Goal: Task Accomplishment & Management: Manage account settings

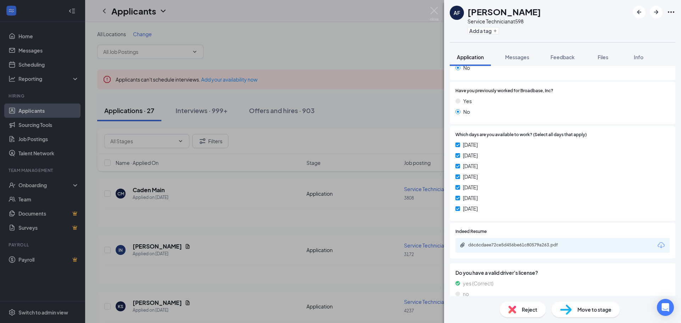
scroll to position [248, 0]
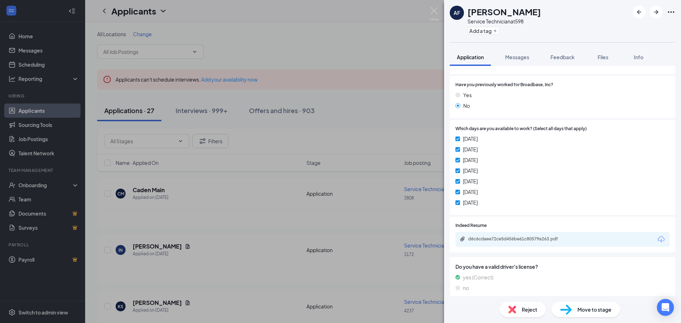
click at [591, 303] on div "Move to stage" at bounding box center [586, 310] width 68 height 16
click at [571, 312] on img at bounding box center [566, 310] width 12 height 10
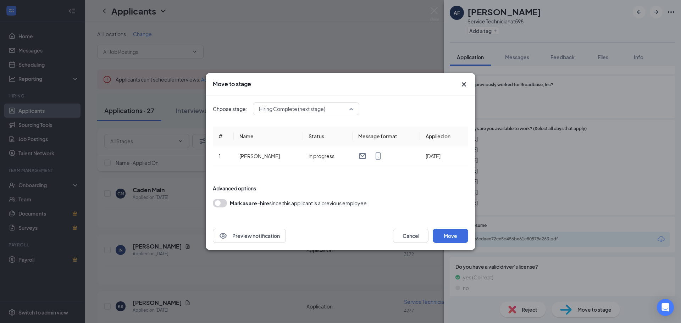
click at [335, 105] on span "Hiring Complete (next stage)" at bounding box center [303, 109] width 88 height 11
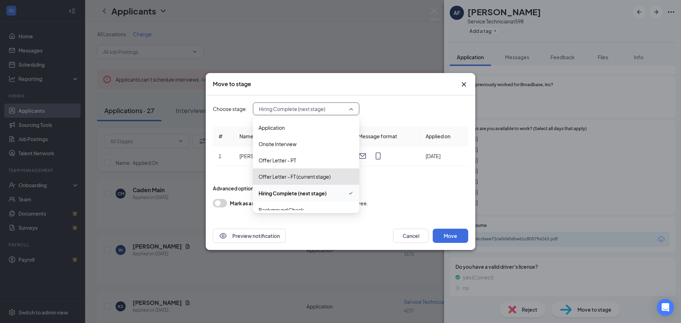
click at [317, 188] on div "Hiring Complete (next stage)" at bounding box center [306, 193] width 106 height 17
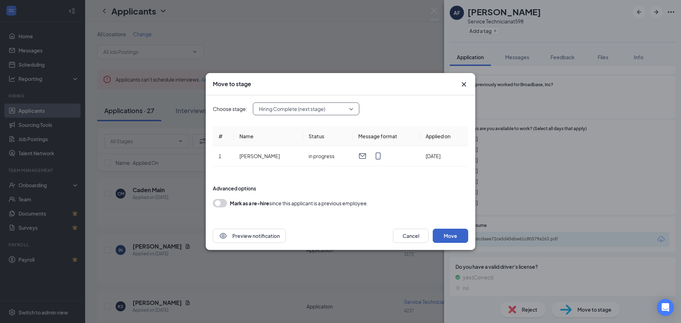
click at [448, 235] on button "Move" at bounding box center [450, 236] width 35 height 14
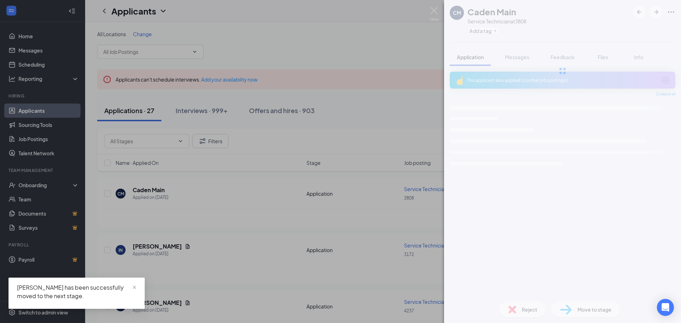
click at [376, 110] on div "CM Caden Main Service Technician at 3808 Add a tag Application Messages Feedbac…" at bounding box center [340, 161] width 681 height 323
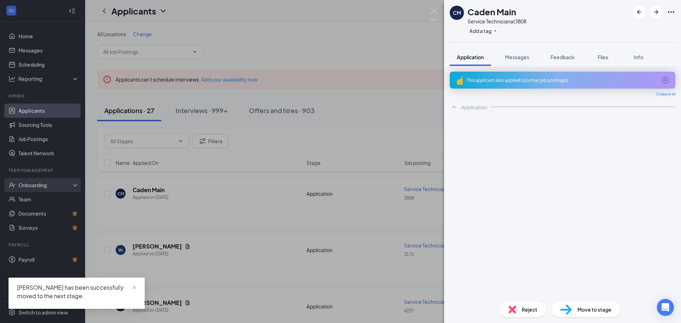
click at [37, 184] on div "[PERSON_NAME] Main Service Technician at 3808 Add a tag Application Messages Fe…" at bounding box center [340, 161] width 681 height 323
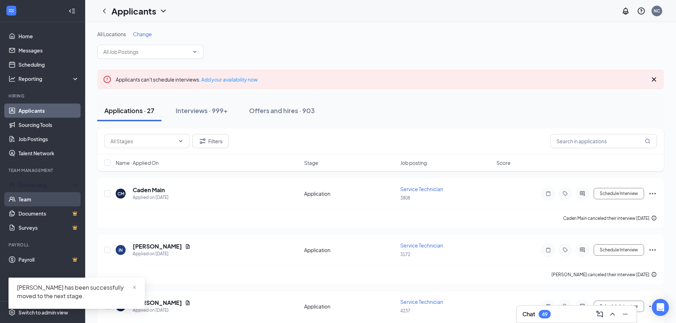
drag, startPoint x: 61, startPoint y: 185, endPoint x: 62, endPoint y: 194, distance: 8.7
click at [62, 194] on ul "Onboarding Team Documents Surveys" at bounding box center [42, 206] width 85 height 57
click at [61, 191] on div "Onboarding" at bounding box center [42, 185] width 85 height 14
click at [59, 203] on link "Overview" at bounding box center [48, 201] width 62 height 14
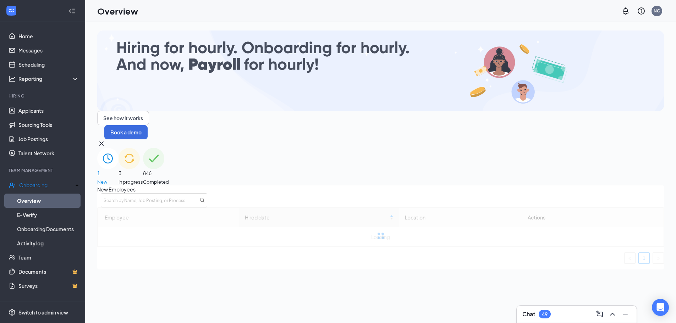
click at [288, 208] on div at bounding box center [380, 236] width 567 height 56
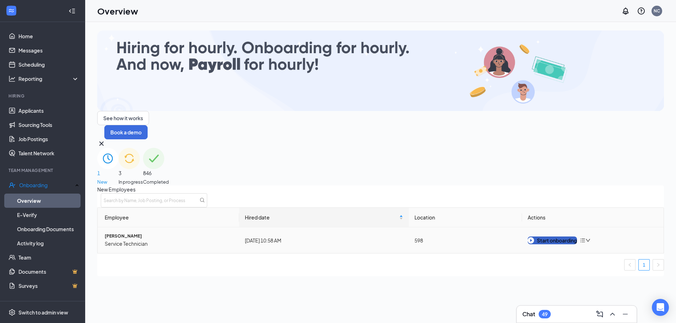
click at [545, 237] on div "Start onboarding" at bounding box center [552, 241] width 49 height 8
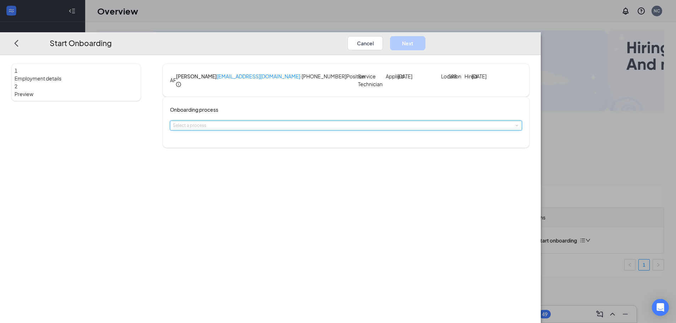
click at [249, 130] on div "Select a process" at bounding box center [346, 125] width 346 height 9
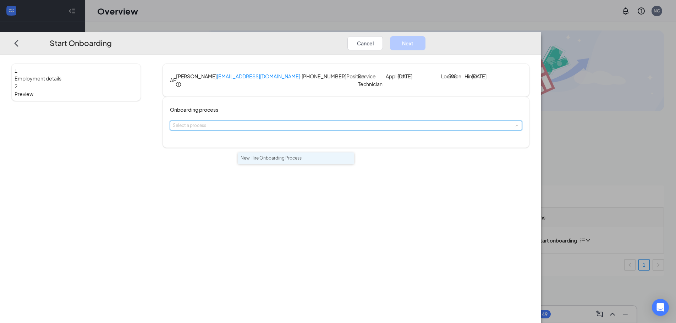
click at [255, 160] on span "New Hire Onboarding Process" at bounding box center [271, 157] width 61 height 5
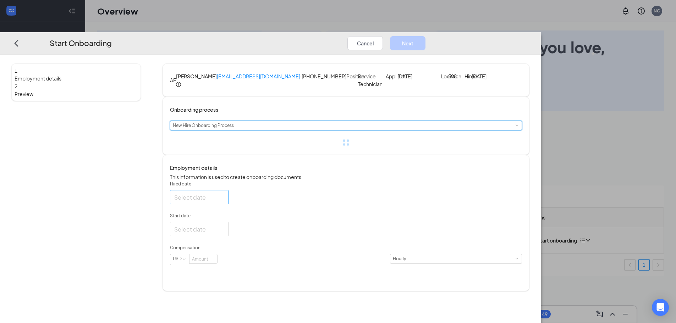
click at [224, 202] on div at bounding box center [199, 197] width 50 height 9
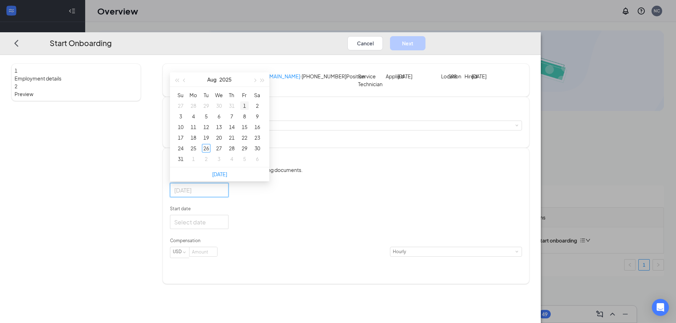
type input "[DATE]"
click at [258, 87] on button "button" at bounding box center [254, 79] width 8 height 14
type input "[DATE]"
click at [198, 121] on div "8" at bounding box center [193, 116] width 9 height 9
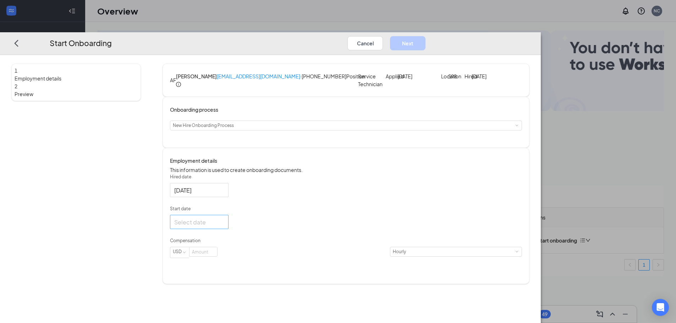
click at [224, 227] on div at bounding box center [199, 222] width 50 height 9
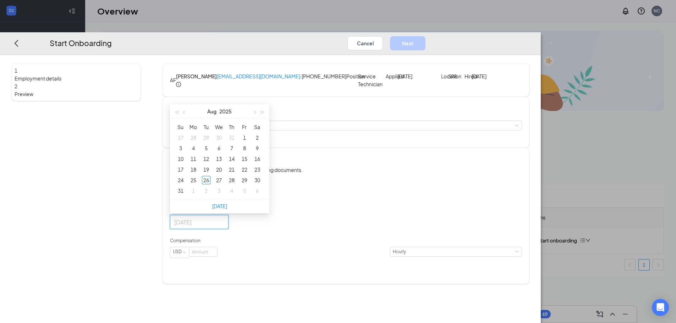
type input "[DATE]"
click at [256, 114] on span "button" at bounding box center [255, 113] width 4 height 4
click at [198, 153] on div "8" at bounding box center [193, 148] width 9 height 9
type input "[DATE]"
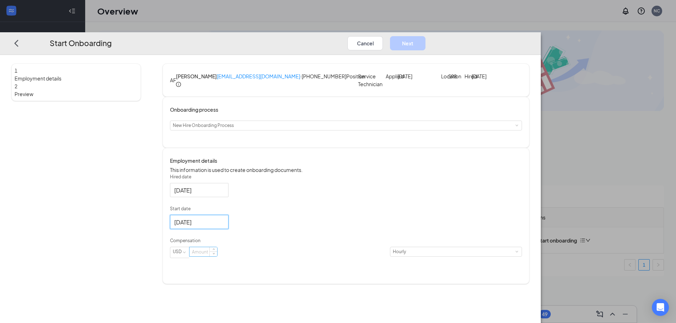
click at [217, 256] on input at bounding box center [203, 251] width 28 height 9
type input "16.5"
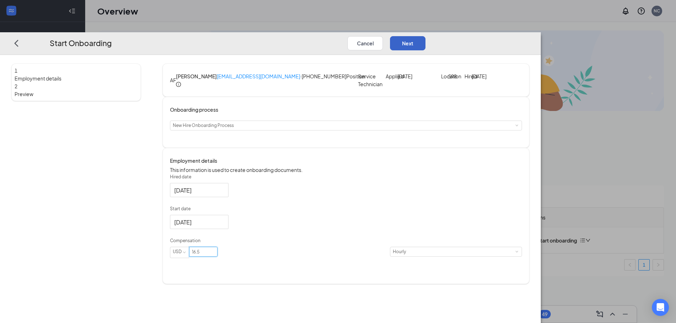
click at [425, 36] on button "Next" at bounding box center [407, 43] width 35 height 14
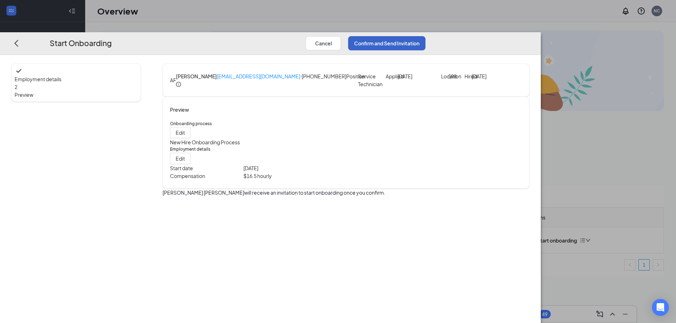
click at [425, 36] on button "Confirm and Send Invitation" at bounding box center [386, 43] width 77 height 14
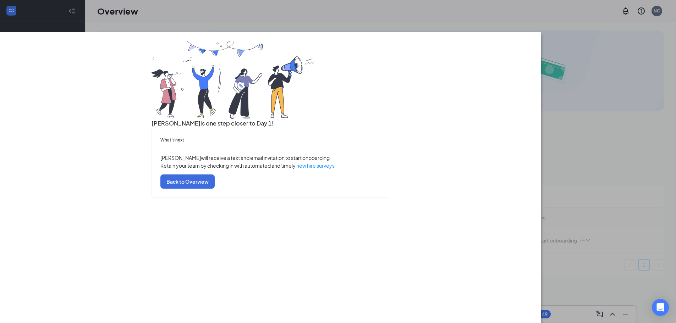
click at [352, 197] on div "What’s next Alva will receive a text and email invitation to start onboarding R…" at bounding box center [270, 162] width 237 height 69
click at [215, 189] on button "Back to Overview" at bounding box center [187, 182] width 54 height 14
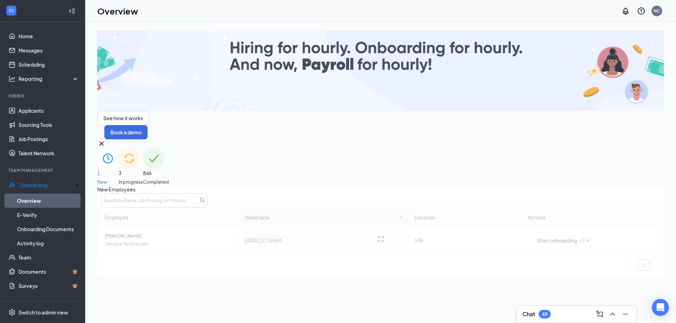
click at [143, 148] on div "3 In progress" at bounding box center [130, 167] width 24 height 38
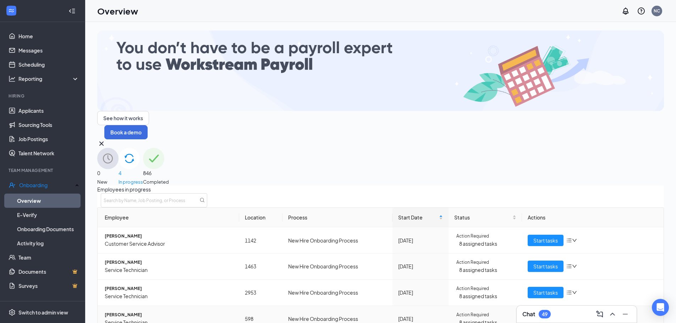
click at [522, 306] on td "Start tasks" at bounding box center [593, 319] width 142 height 26
click at [529, 313] on button "Start tasks" at bounding box center [546, 318] width 36 height 11
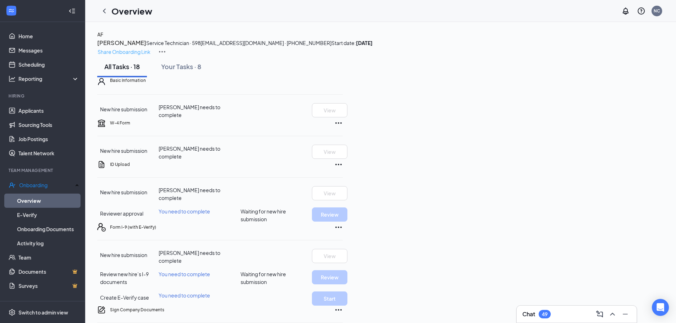
click at [150, 48] on p "Share Onboarding Link" at bounding box center [124, 52] width 53 height 8
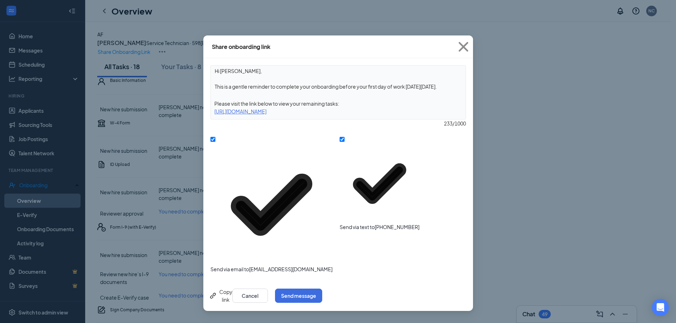
drag, startPoint x: 358, startPoint y: 89, endPoint x: 446, endPoint y: 85, distance: 88.1
click at [446, 85] on textarea "Hi Alva, This is a gentle reminder to complete your onboarding before your firs…" at bounding box center [338, 79] width 255 height 26
type textarea "Hi Alva, This is a gentle reminder to complete your onboarding before 2pm Frida…"
click at [322, 289] on button "Send message" at bounding box center [298, 296] width 47 height 14
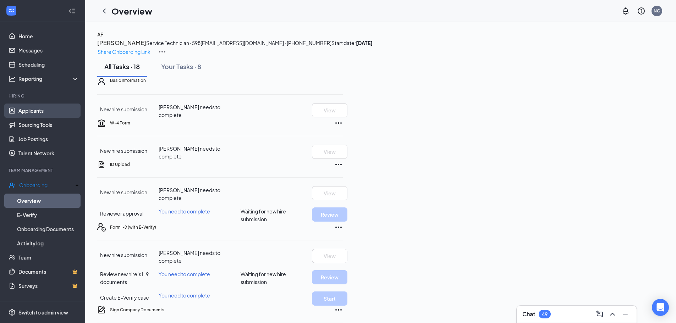
click at [42, 115] on link "Applicants" at bounding box center [48, 111] width 61 height 14
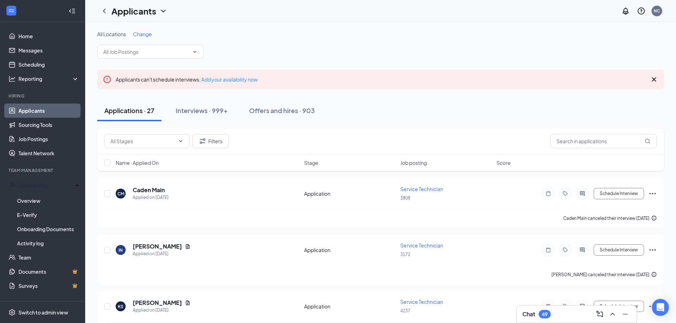
click at [596, 116] on div "Applications · 27 Interviews · 999+ Offers and hires · 903" at bounding box center [380, 110] width 567 height 21
drag, startPoint x: 601, startPoint y: 132, endPoint x: 601, endPoint y: 136, distance: 3.9
click at [601, 132] on div "Filters" at bounding box center [380, 141] width 567 height 26
click at [600, 138] on input "text" at bounding box center [603, 141] width 106 height 14
type input "alva"
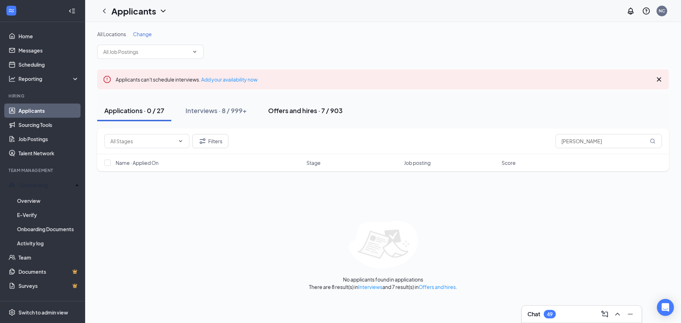
click at [304, 116] on button "Offers and hires · 7 / 903" at bounding box center [305, 110] width 89 height 21
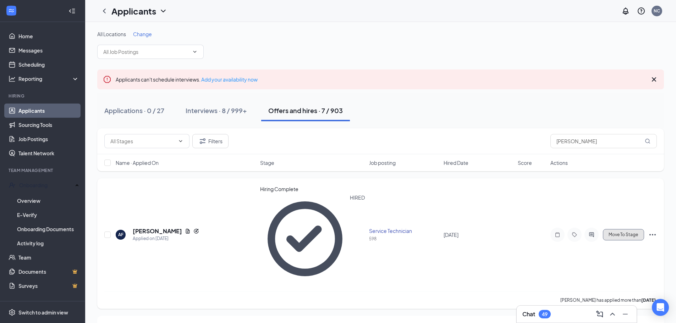
click at [618, 229] on button "Move To Stage" at bounding box center [623, 234] width 41 height 11
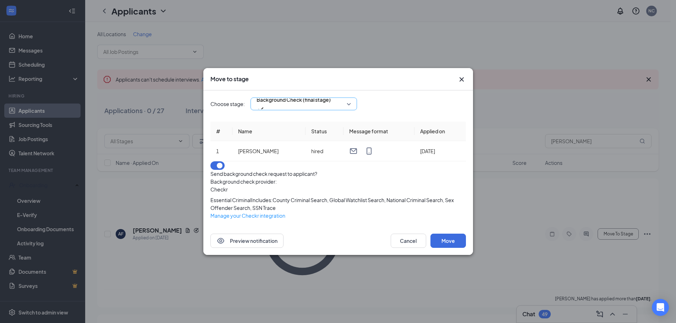
click at [321, 98] on input "search" at bounding box center [301, 104] width 93 height 12
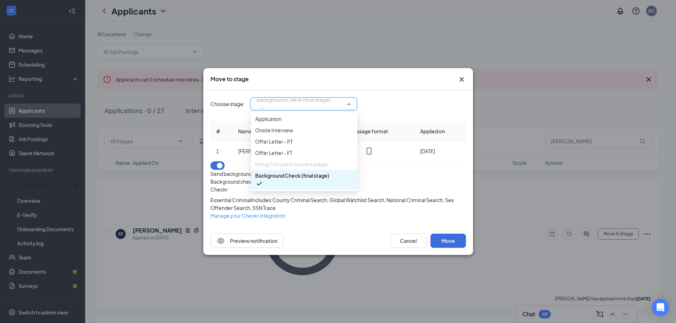
scroll to position [8, 0]
click at [325, 180] on span "Background Check (final stage)" at bounding box center [292, 176] width 74 height 8
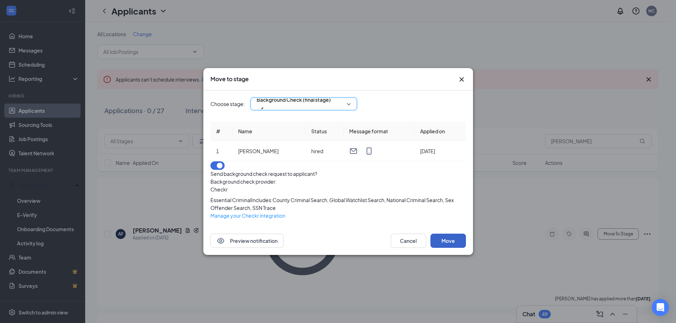
click at [454, 248] on button "Move" at bounding box center [447, 241] width 35 height 14
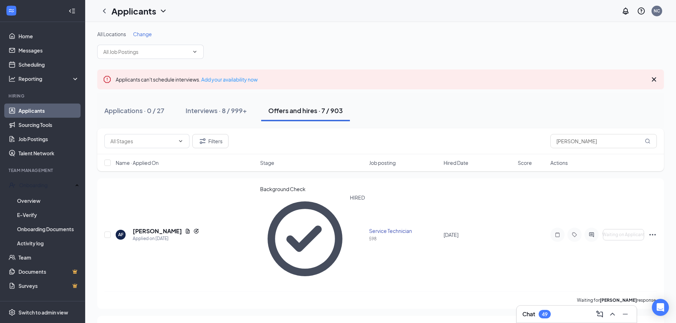
click at [451, 104] on div "Applications · 0 / 27 Interviews · 8 / 999+ Offers and hires · 7 / 903" at bounding box center [380, 110] width 567 height 21
drag, startPoint x: 16, startPoint y: 38, endPoint x: 16, endPoint y: 42, distance: 4.6
click at [18, 38] on link "Home" at bounding box center [48, 36] width 61 height 14
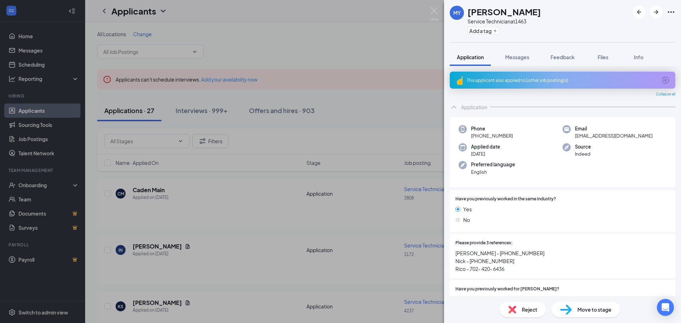
click at [586, 310] on span "Move to stage" at bounding box center [595, 310] width 34 height 8
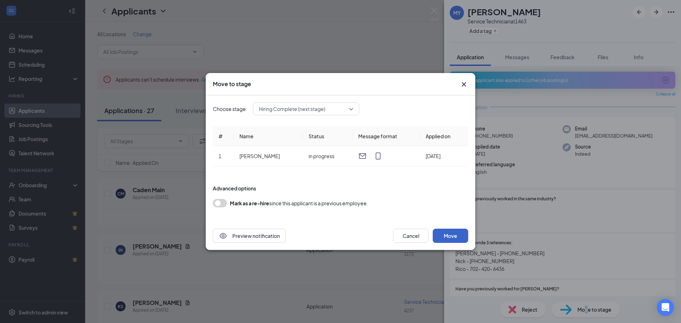
click at [448, 237] on button "Move" at bounding box center [450, 236] width 35 height 14
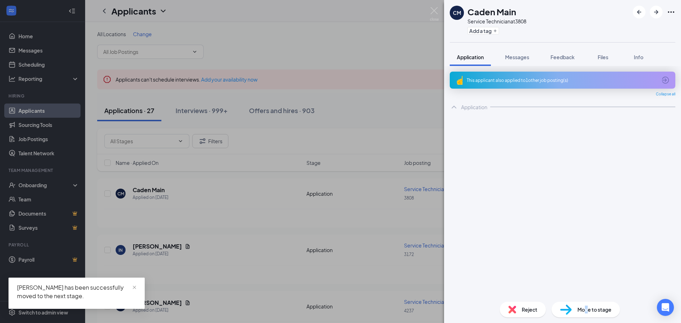
click at [51, 186] on div "[PERSON_NAME] Main Service Technician at 3808 Add a tag Application Messages Fe…" at bounding box center [340, 161] width 681 height 323
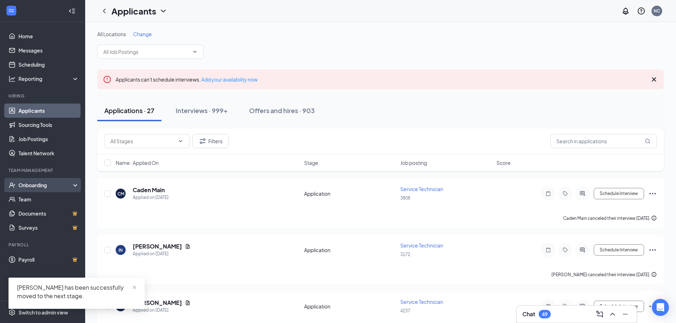
click at [65, 187] on div "Onboarding" at bounding box center [45, 185] width 55 height 7
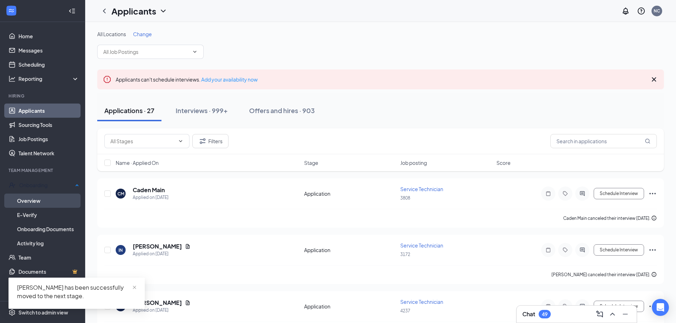
click at [64, 201] on link "Overview" at bounding box center [48, 201] width 62 height 14
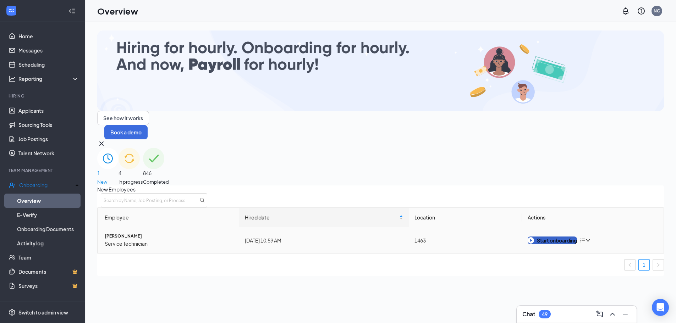
click at [557, 237] on div "Start onboarding" at bounding box center [552, 241] width 49 height 8
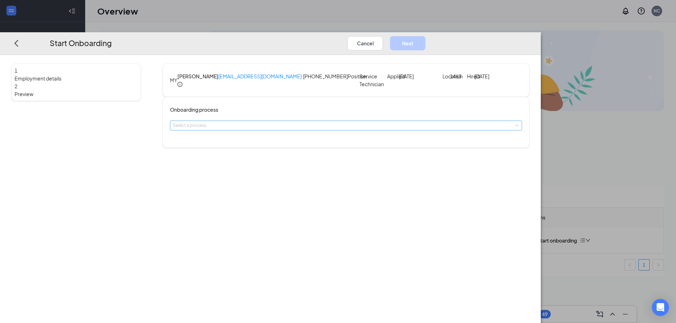
click at [272, 129] on div "Select a process" at bounding box center [344, 125] width 343 height 7
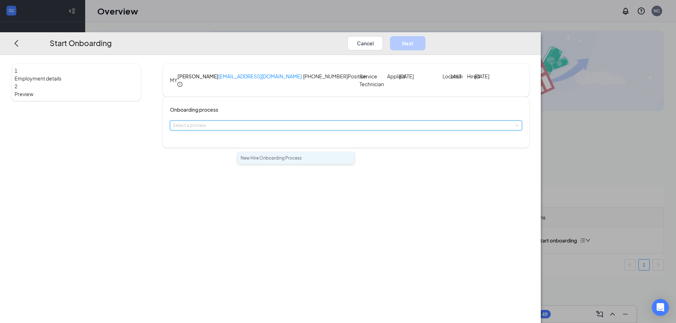
click at [275, 164] on li "New Hire Onboarding Process" at bounding box center [296, 159] width 116 height 12
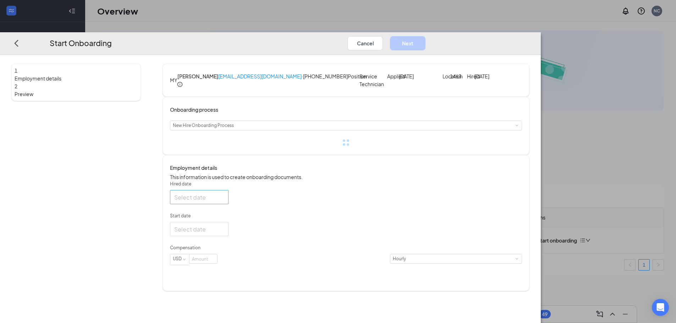
click at [224, 202] on div at bounding box center [199, 197] width 50 height 9
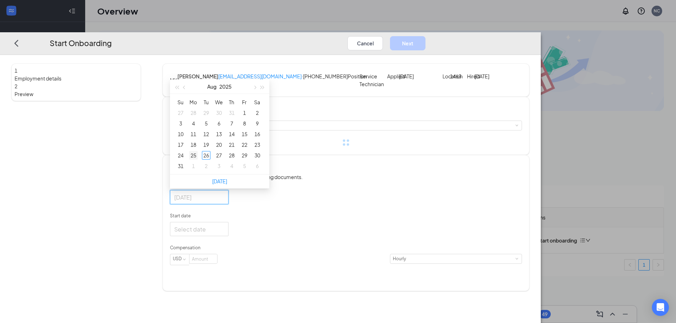
type input "[DATE]"
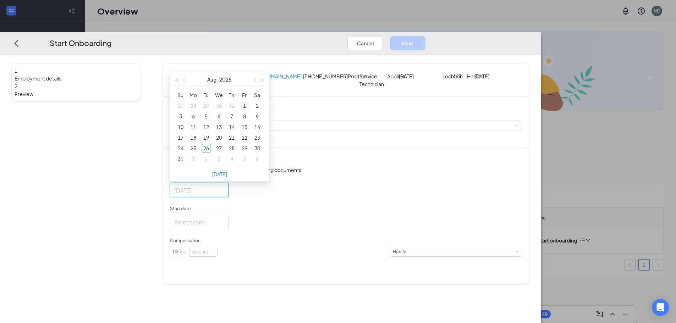
type input "[DATE]"
click at [258, 87] on button "button" at bounding box center [254, 79] width 8 height 14
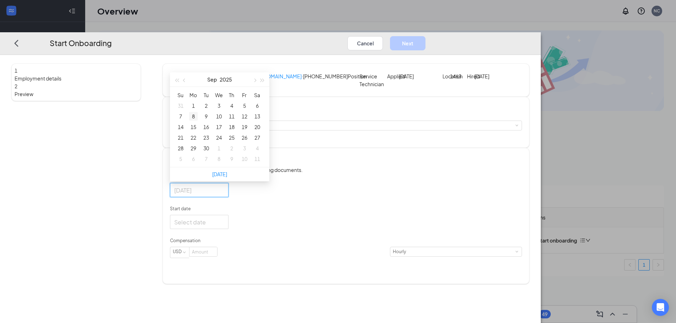
type input "[DATE]"
click at [198, 121] on div "8" at bounding box center [193, 116] width 9 height 9
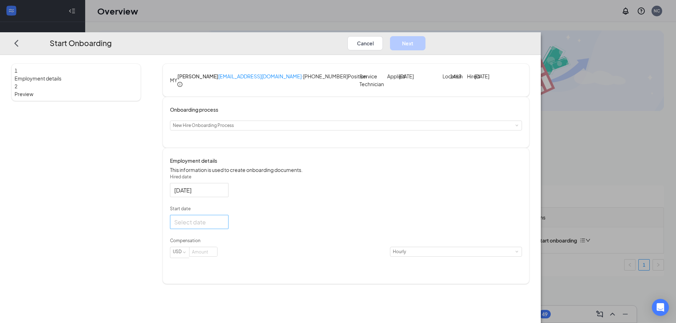
click at [224, 227] on div at bounding box center [199, 222] width 50 height 9
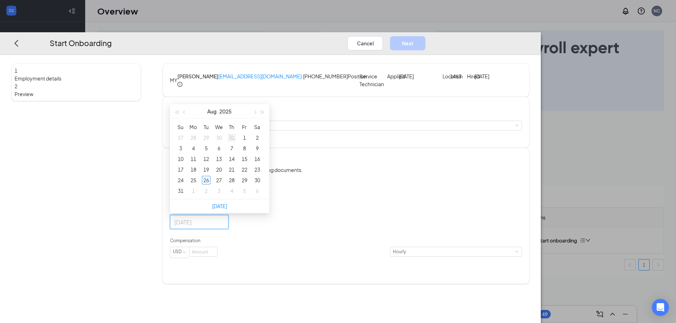
type input "[DATE]"
click at [258, 118] on button "button" at bounding box center [254, 111] width 8 height 14
type input "[DATE]"
click at [198, 153] on div "8" at bounding box center [193, 148] width 9 height 9
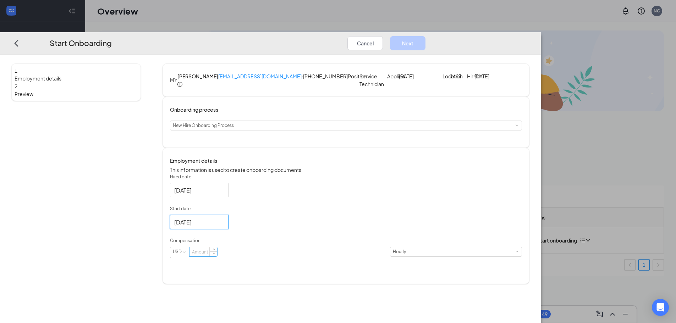
click at [217, 257] on div at bounding box center [203, 252] width 28 height 10
click at [217, 256] on input at bounding box center [203, 251] width 28 height 9
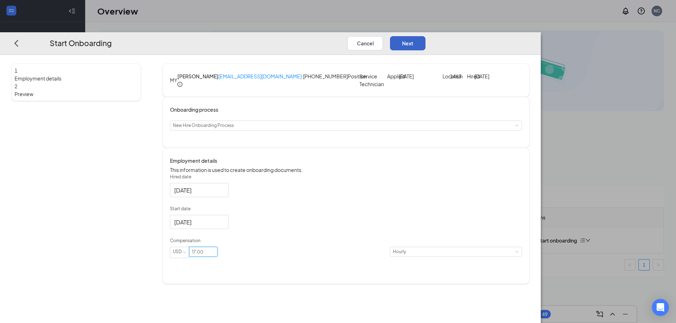
type input "17"
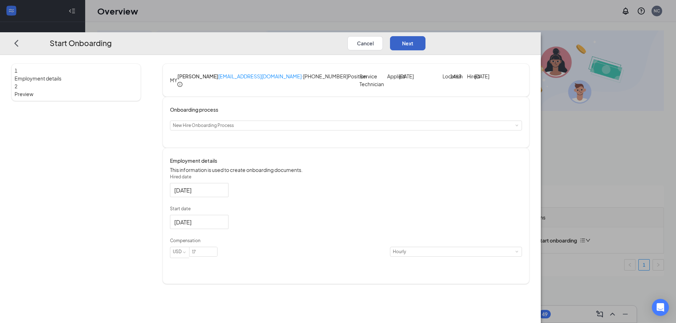
click at [425, 36] on button "Next" at bounding box center [407, 43] width 35 height 14
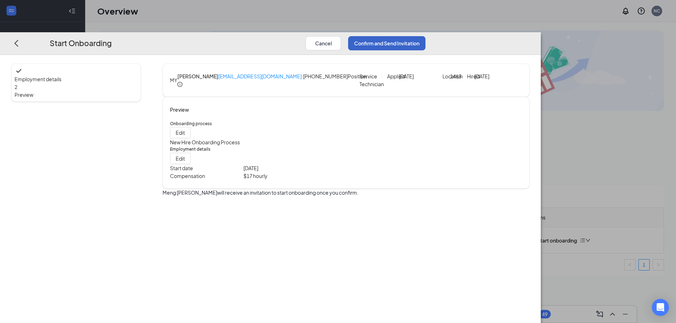
click at [425, 36] on button "Confirm and Send Invitation" at bounding box center [386, 43] width 77 height 14
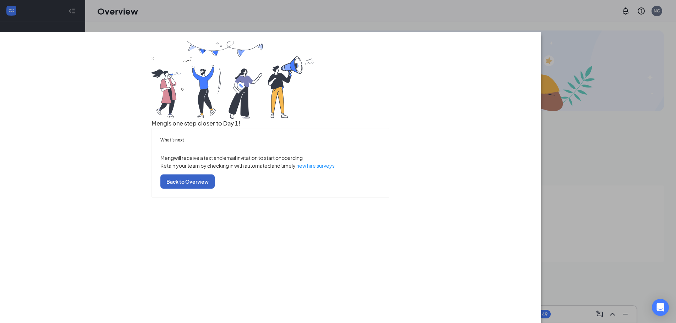
click at [215, 189] on button "Back to Overview" at bounding box center [187, 182] width 54 height 14
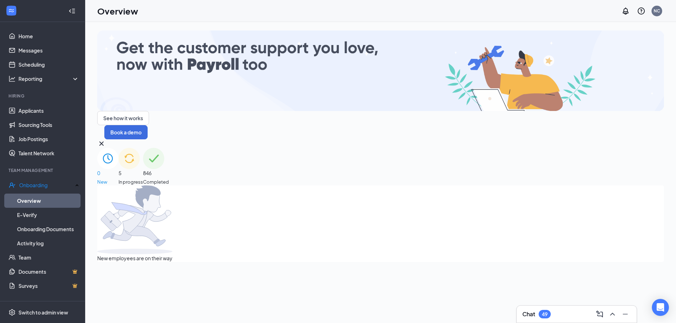
click at [143, 148] on div "5 In progress" at bounding box center [130, 167] width 24 height 38
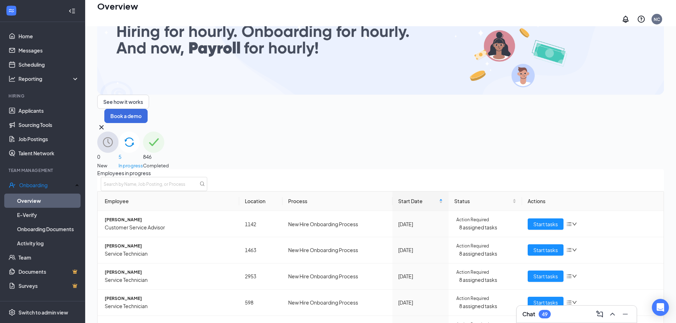
scroll to position [32, 0]
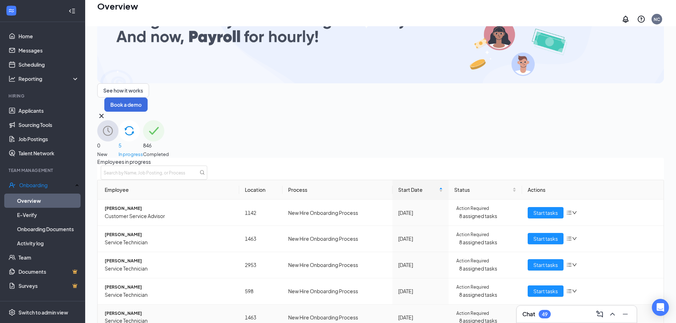
click at [542, 314] on span "Start tasks" at bounding box center [545, 318] width 24 height 8
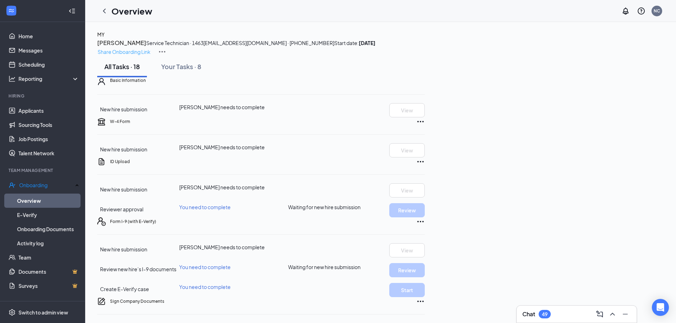
click at [150, 48] on p "Share Onboarding Link" at bounding box center [124, 52] width 53 height 8
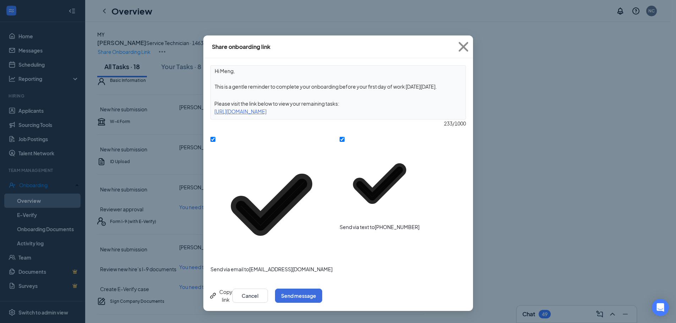
drag, startPoint x: 359, startPoint y: 85, endPoint x: 453, endPoint y: 83, distance: 94.7
click at [453, 83] on textarea "Hi Meng, This is a gentle reminder to complete your onboarding before your firs…" at bounding box center [338, 79] width 255 height 26
type textarea "Hi Meng, This is a gentle reminder to complete your onboarding before 2pm [DATE]"
click at [322, 289] on button "Send message" at bounding box center [298, 296] width 47 height 14
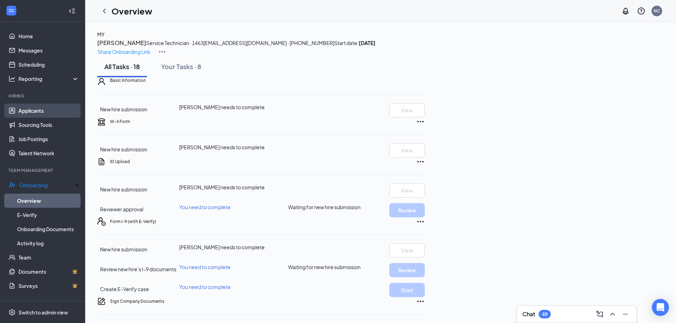
click at [44, 106] on link "Applicants" at bounding box center [48, 111] width 61 height 14
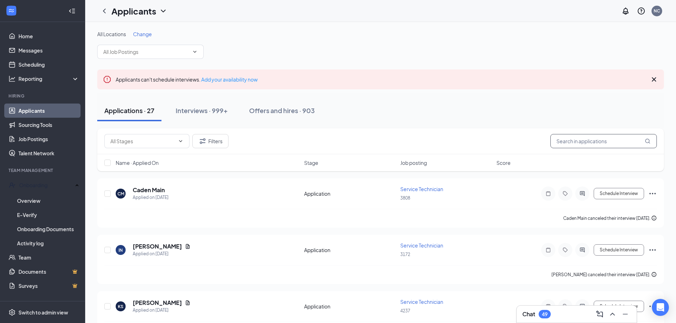
click at [599, 140] on input "text" at bounding box center [603, 141] width 106 height 14
type input "yang"
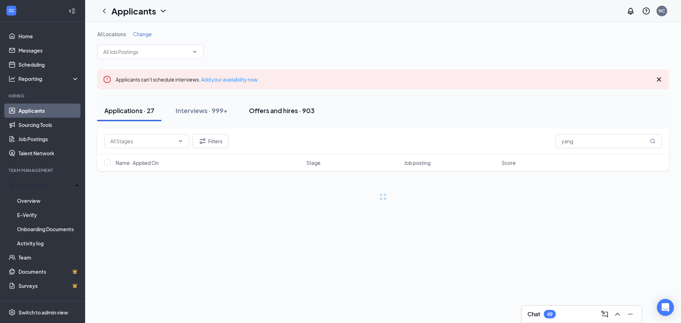
click at [309, 113] on div "Offers and hires · 903" at bounding box center [282, 110] width 66 height 9
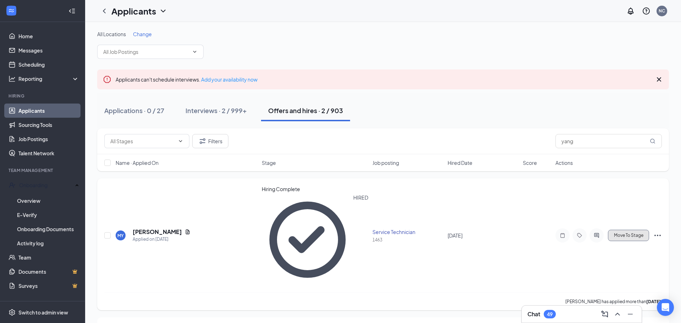
click at [631, 230] on button "Move To Stage" at bounding box center [628, 235] width 41 height 11
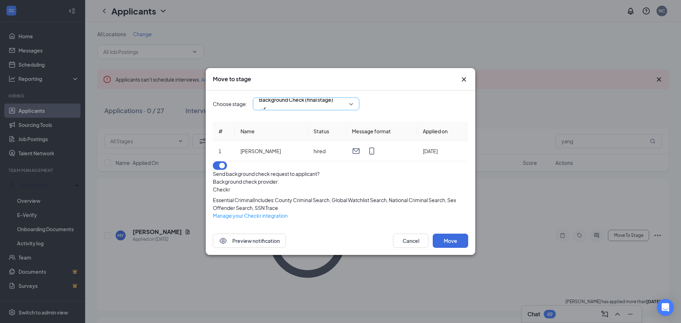
click at [278, 94] on span "Background Check (final stage)" at bounding box center [296, 99] width 74 height 11
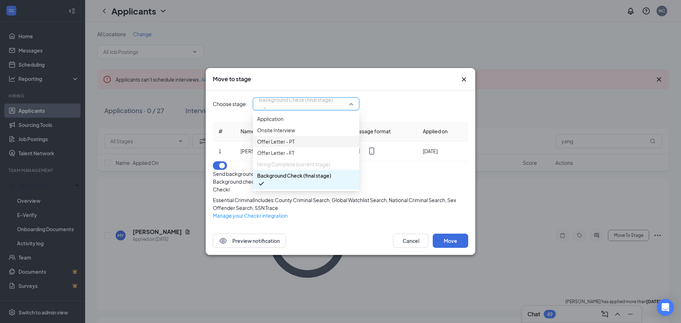
scroll to position [8, 0]
click at [291, 180] on span "Background Check (final stage)" at bounding box center [294, 176] width 74 height 8
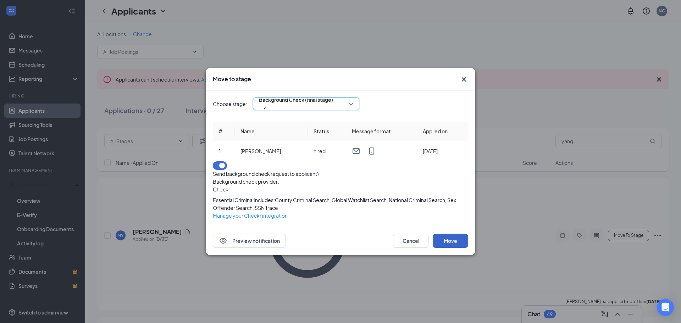
click at [453, 248] on button "Move" at bounding box center [450, 241] width 35 height 14
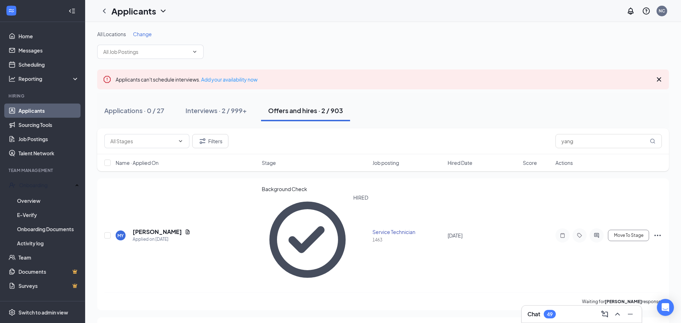
click at [463, 123] on div "Applications · 0 / 27 Interviews · 2 / 999+ Offers and hires · 2 / 903" at bounding box center [383, 110] width 572 height 35
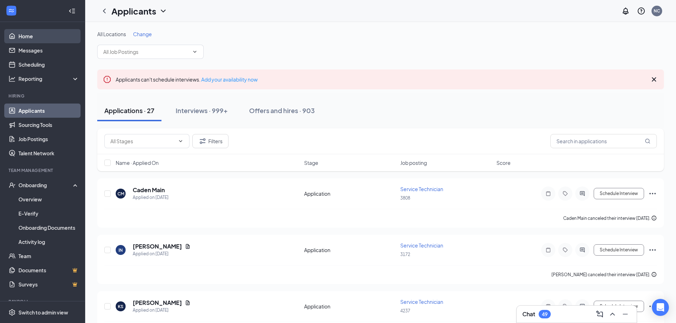
click at [51, 37] on link "Home" at bounding box center [48, 36] width 61 height 14
